Goal: Find specific page/section: Find specific page/section

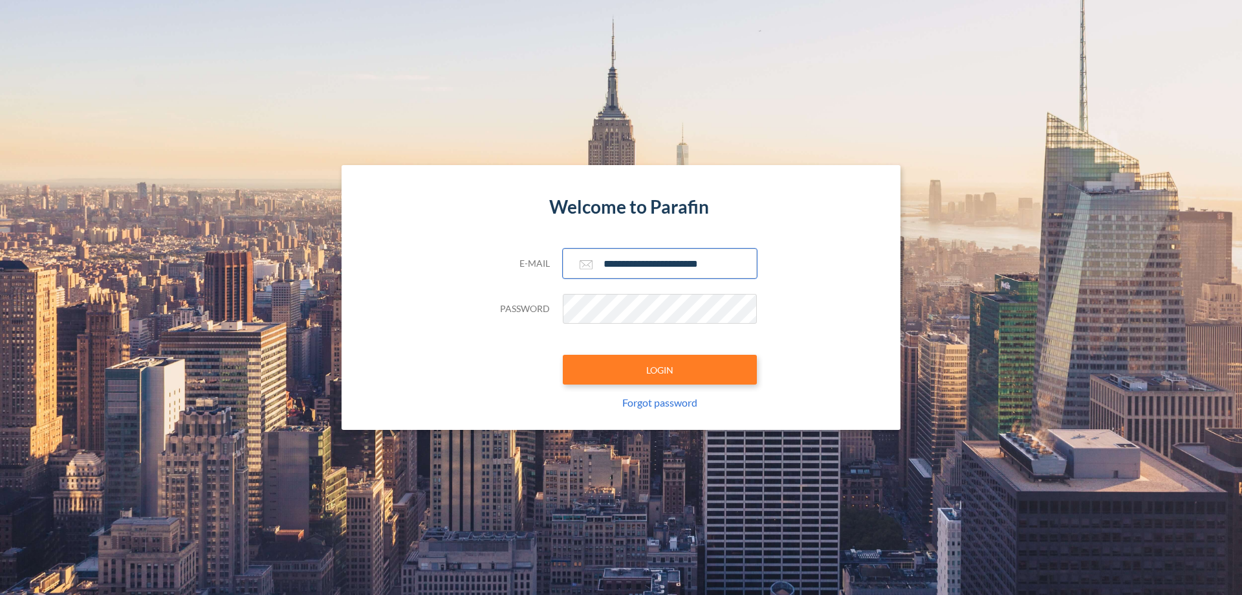
type input "**********"
click at [660, 369] on button "LOGIN" at bounding box center [660, 370] width 194 height 30
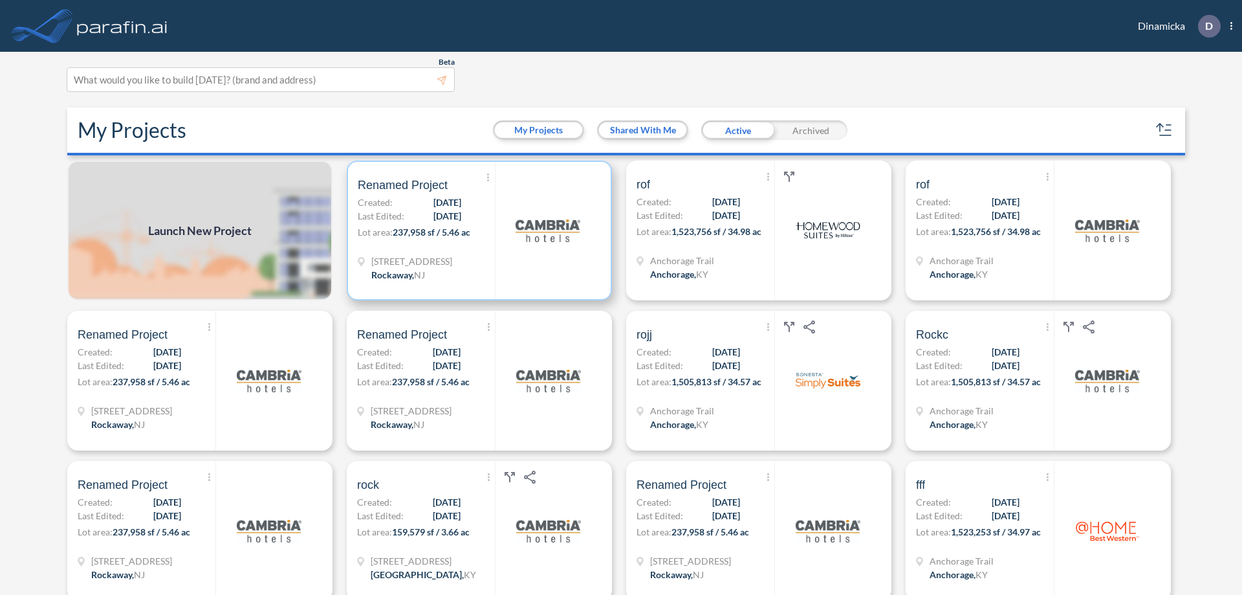
scroll to position [3, 0]
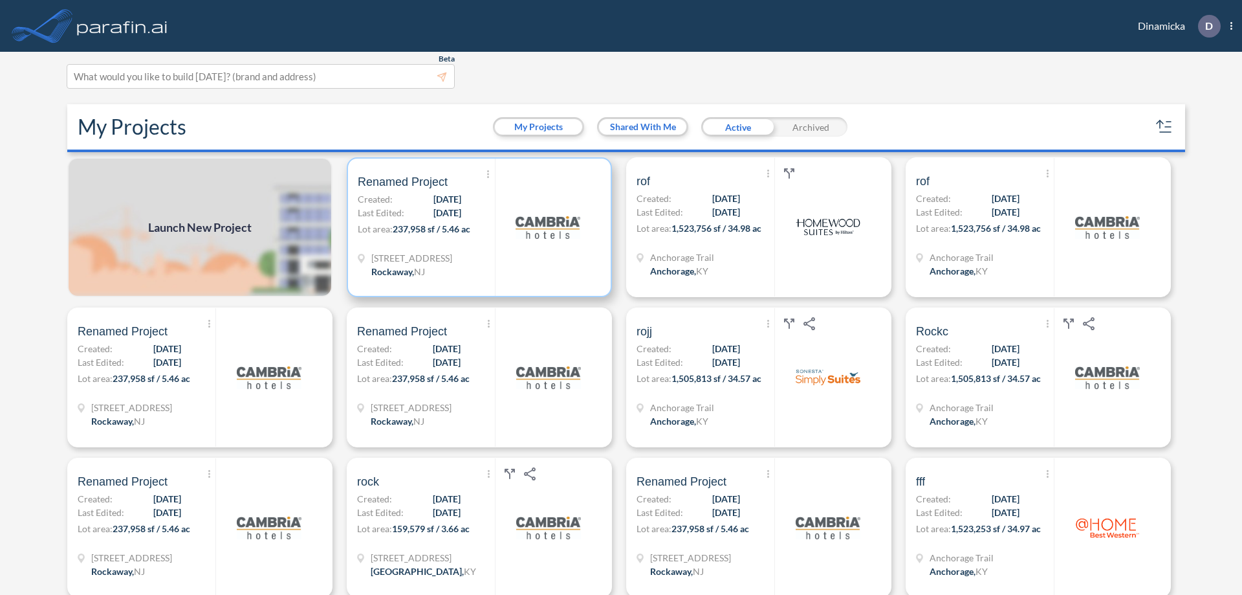
click at [477, 227] on p "Lot area: 237,958 sf / 5.46 ac" at bounding box center [426, 231] width 137 height 19
